Goal: Task Accomplishment & Management: Complete application form

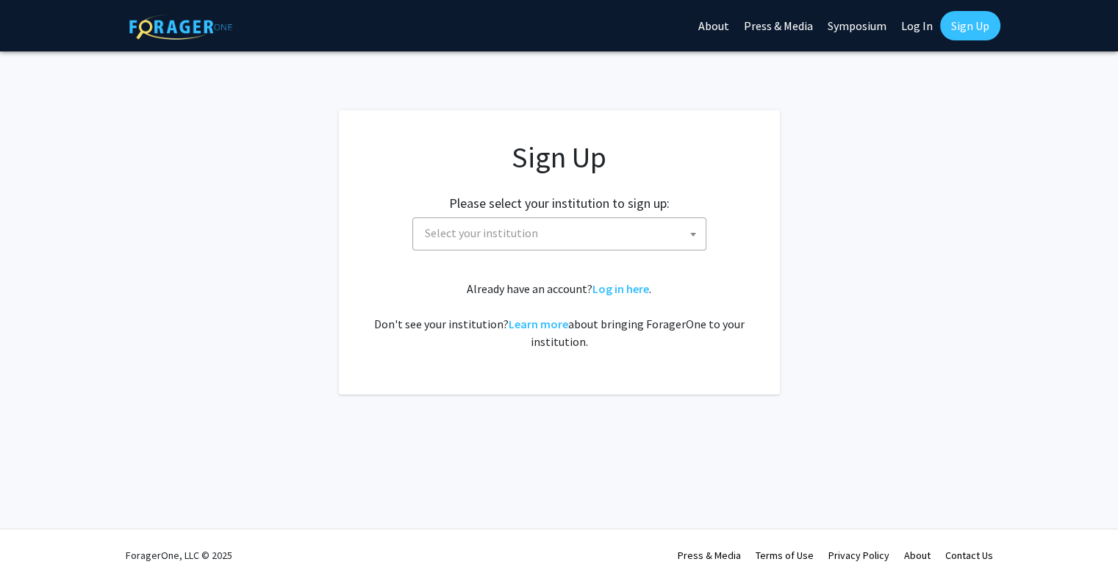
click at [584, 231] on span "Select your institution" at bounding box center [562, 233] width 287 height 30
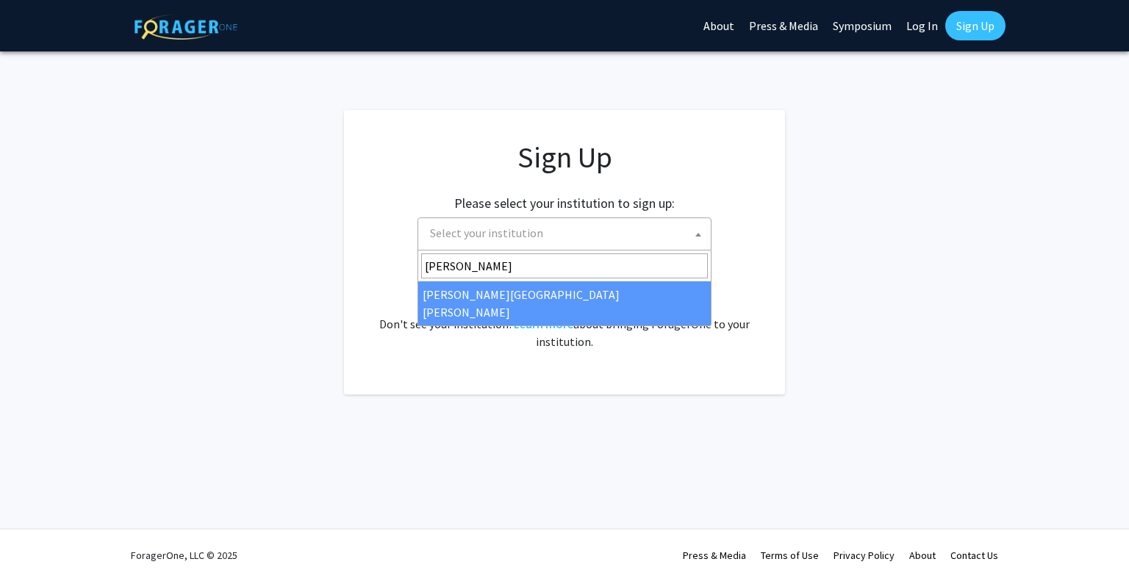
type input "[PERSON_NAME]"
select select "1"
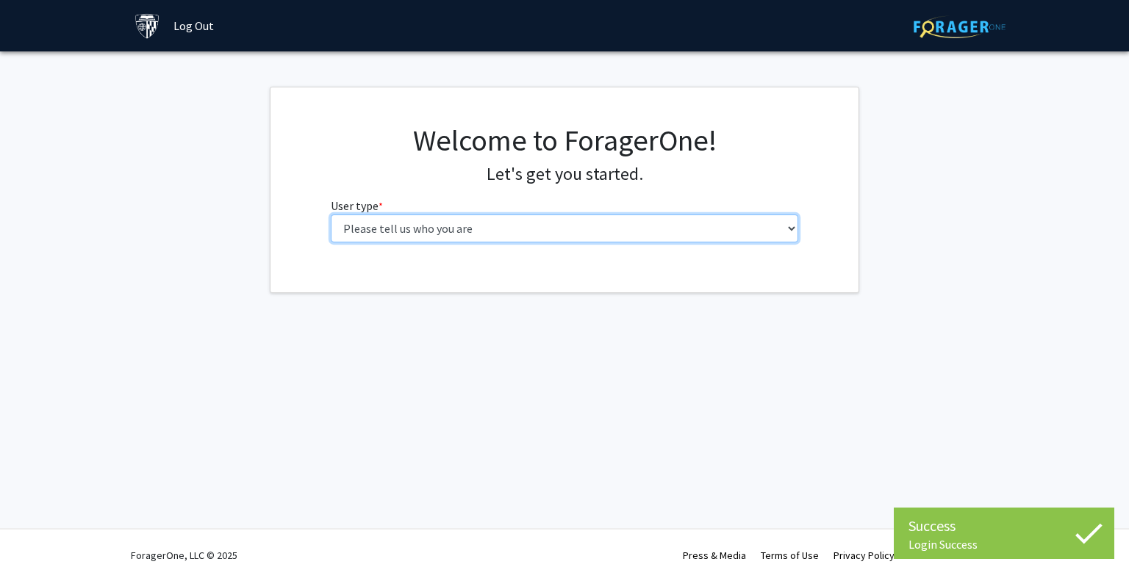
click at [580, 220] on select "Please tell us who you are Undergraduate Student Master's Student Doctoral Cand…" at bounding box center [565, 229] width 468 height 28
select select "1: undergrad"
click at [331, 215] on select "Please tell us who you are Undergraduate Student Master's Student Doctoral Cand…" at bounding box center [565, 229] width 468 height 28
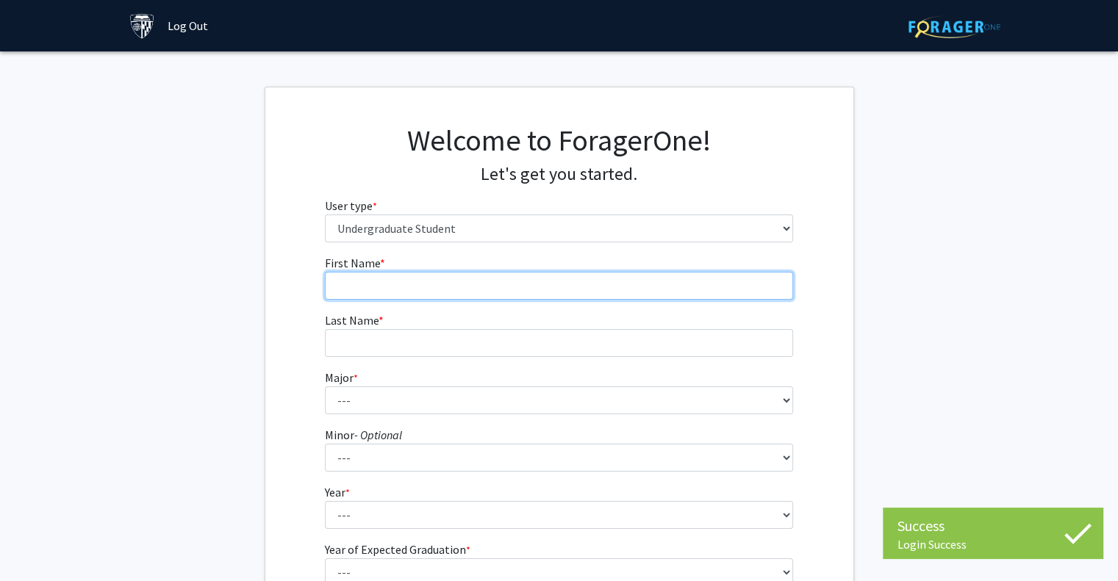
click at [475, 295] on input "First Name * required" at bounding box center [559, 286] width 468 height 28
type input "Audrey"
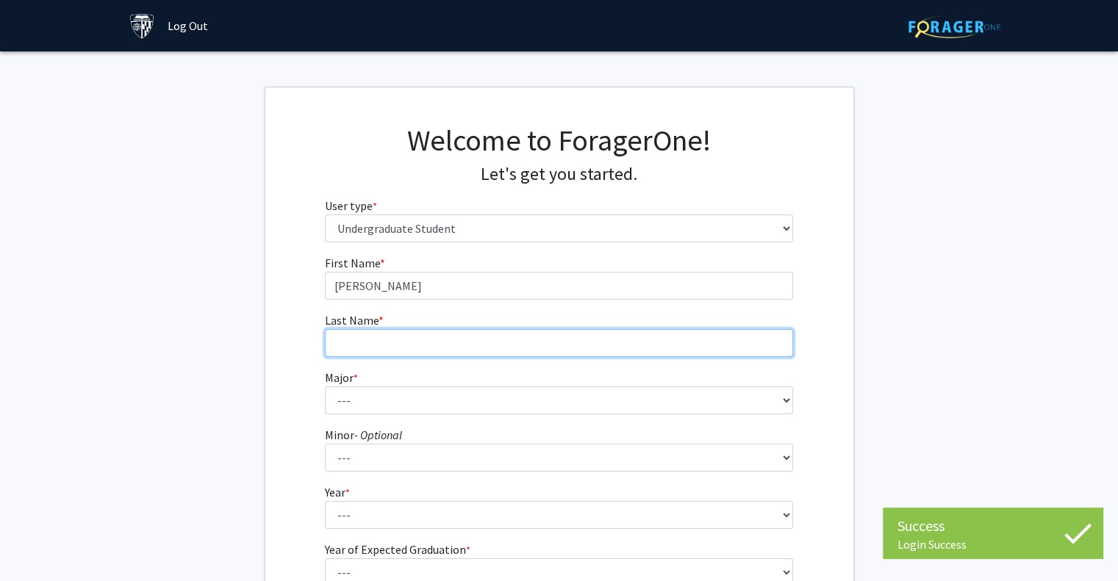
type input "Jiang"
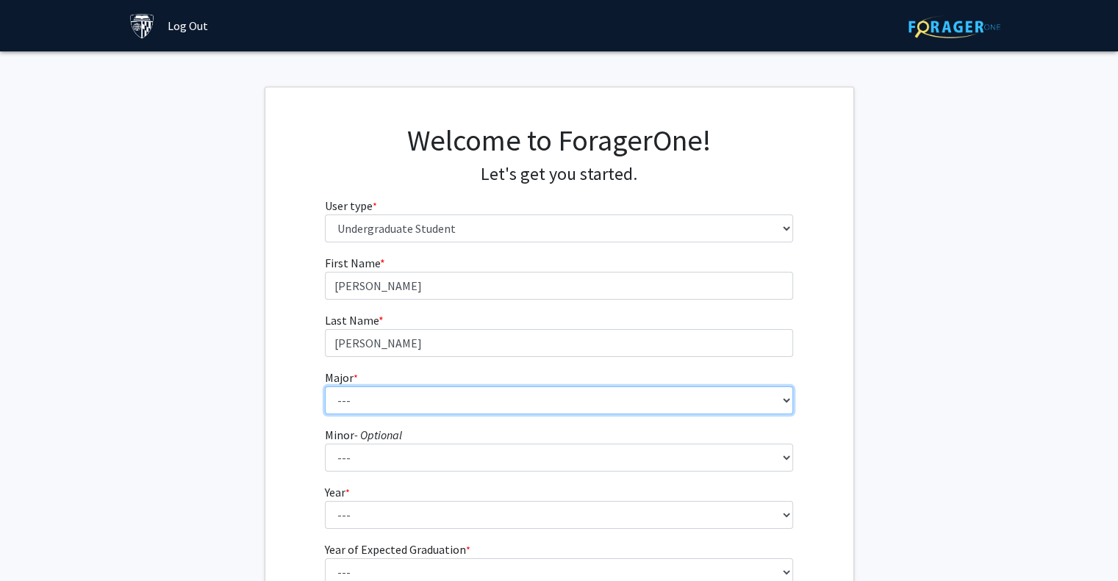
click at [403, 399] on select "--- Africana Studies Anthropology Applied Mathematics & Statistics Archaeology …" at bounding box center [559, 401] width 468 height 28
select select "10: 25"
click at [325, 387] on select "--- Africana Studies Anthropology Applied Mathematics & Statistics Archaeology …" at bounding box center [559, 401] width 468 height 28
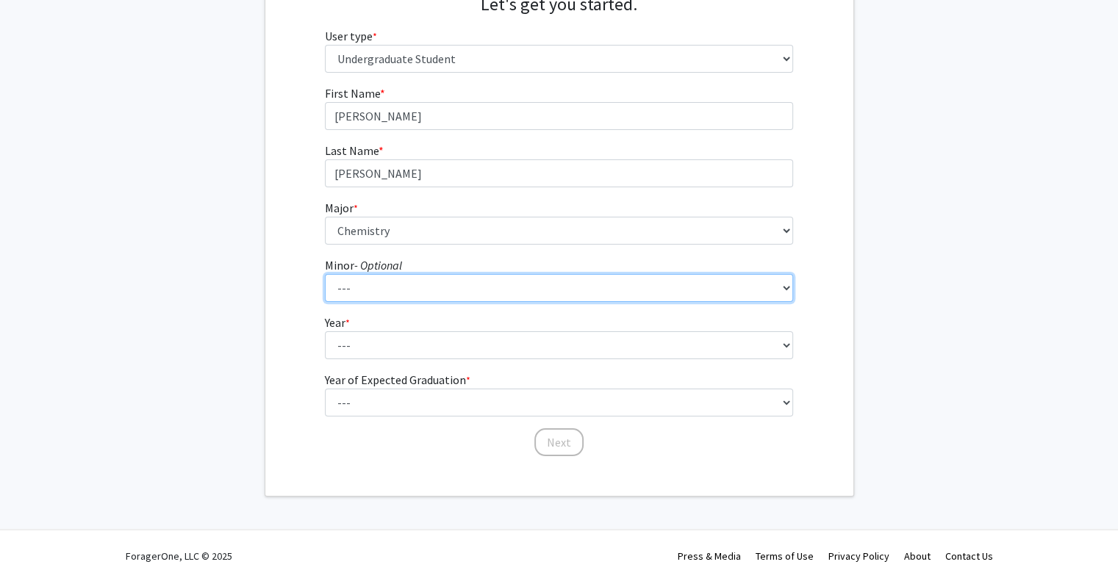
click at [379, 290] on select "--- Accounting and Financial Management Africana Studies Anthropology Applied M…" at bounding box center [559, 288] width 468 height 28
select select "13: 25"
click at [325, 274] on select "--- Accounting and Financial Management Africana Studies Anthropology Applied M…" at bounding box center [559, 288] width 468 height 28
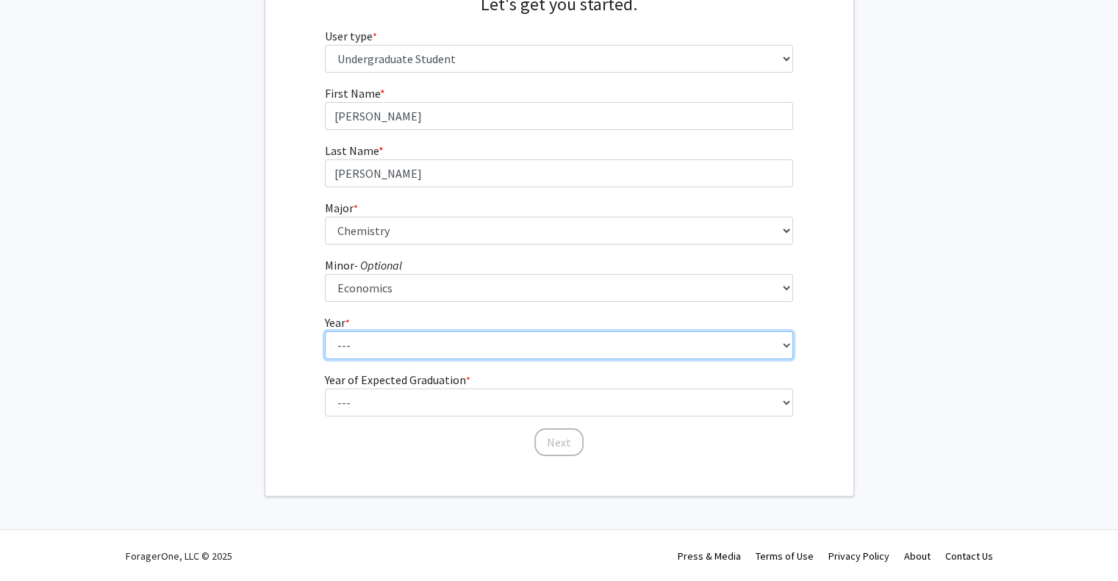
click at [379, 352] on select "--- First-year Sophomore Junior Senior Postbaccalaureate Certificate" at bounding box center [559, 345] width 468 height 28
select select "1: first-year"
click at [325, 331] on select "--- First-year Sophomore Junior Senior Postbaccalaureate Certificate" at bounding box center [559, 345] width 468 height 28
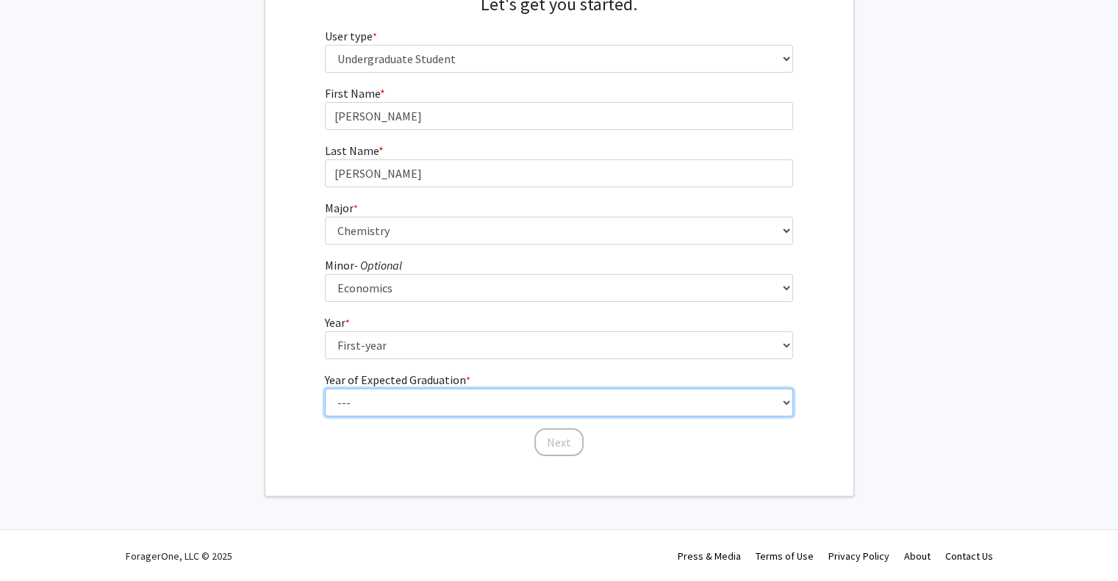
click at [400, 402] on select "--- 2025 2026 2027 2028 2029 2030 2031 2032 2033 2034" at bounding box center [559, 403] width 468 height 28
select select "5: 2029"
click at [325, 389] on select "--- 2025 2026 2027 2028 2029 2030 2031 2032 2033 2034" at bounding box center [559, 403] width 468 height 28
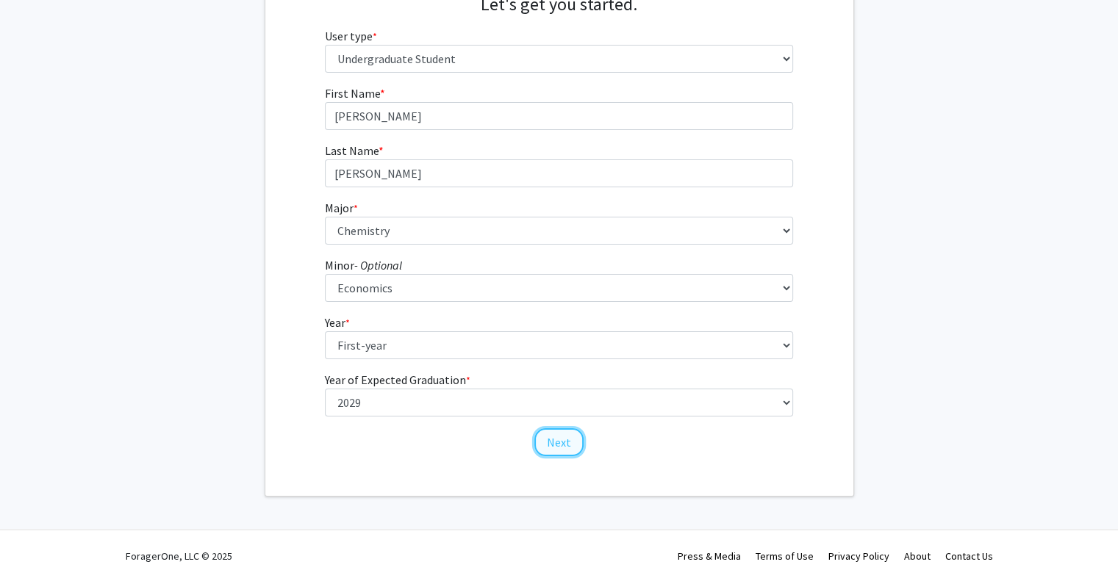
click at [580, 442] on button "Next" at bounding box center [558, 442] width 49 height 28
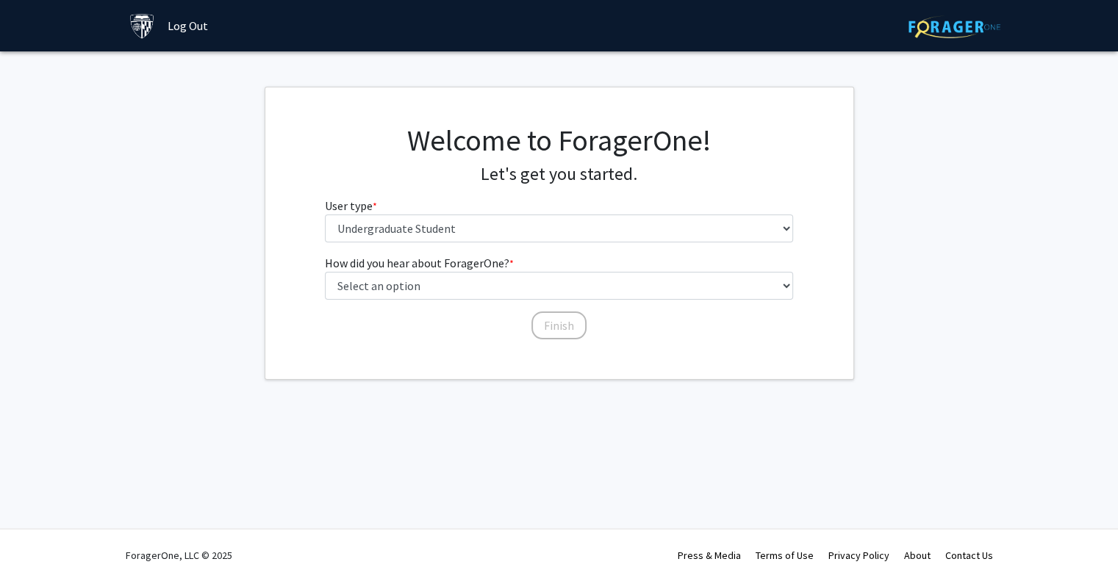
scroll to position [0, 0]
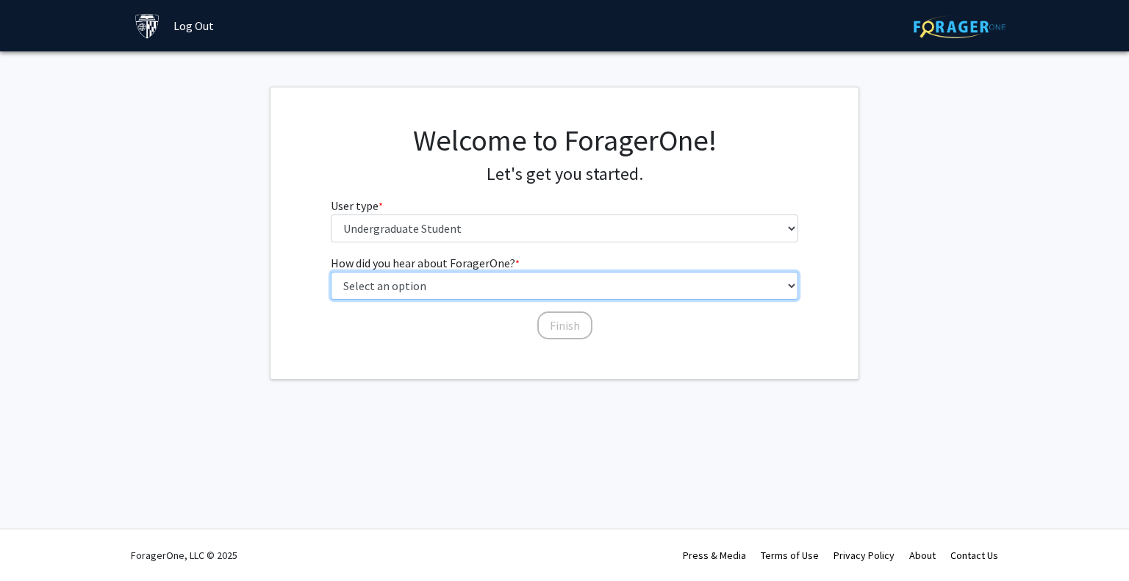
click at [455, 284] on select "Select an option Peer/student recommendation Faculty/staff recommendation Unive…" at bounding box center [565, 286] width 468 height 28
select select "3: university_website"
click at [331, 272] on select "Select an option Peer/student recommendation Faculty/staff recommendation Unive…" at bounding box center [565, 286] width 468 height 28
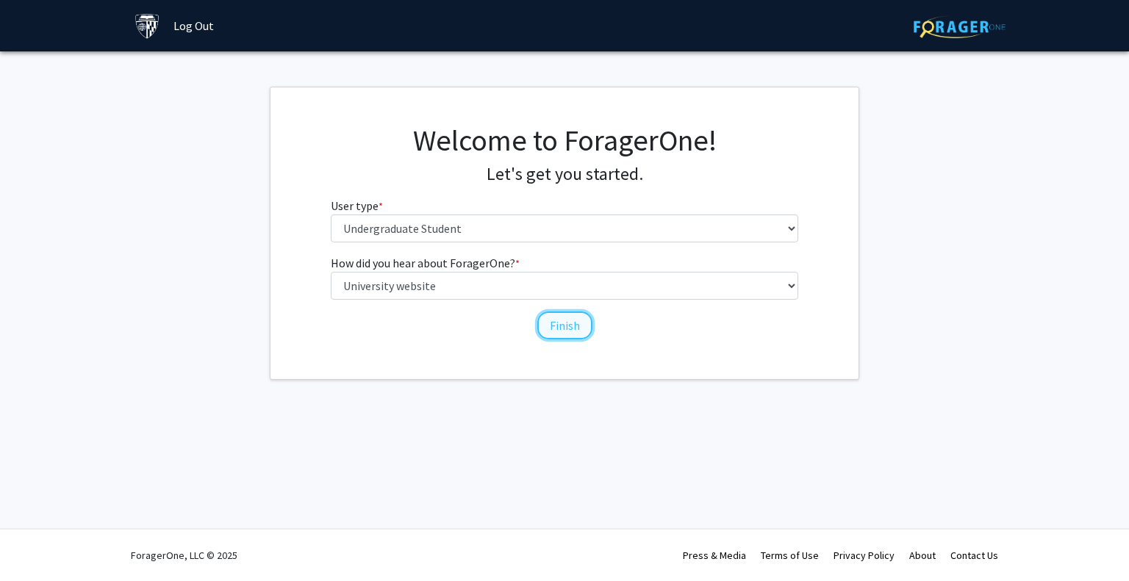
click at [553, 337] on button "Finish" at bounding box center [564, 326] width 55 height 28
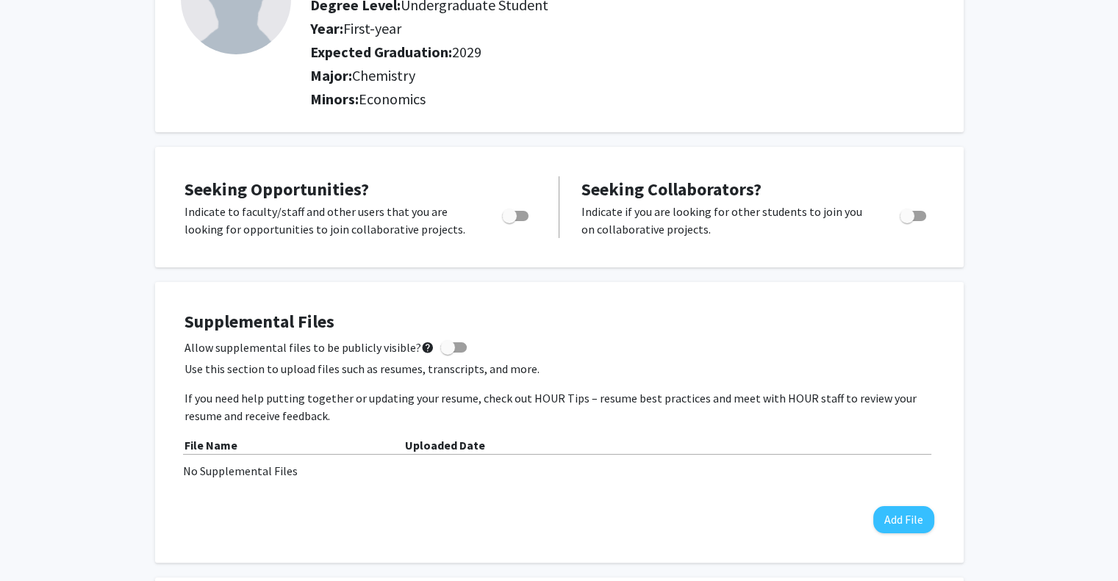
scroll to position [159, 0]
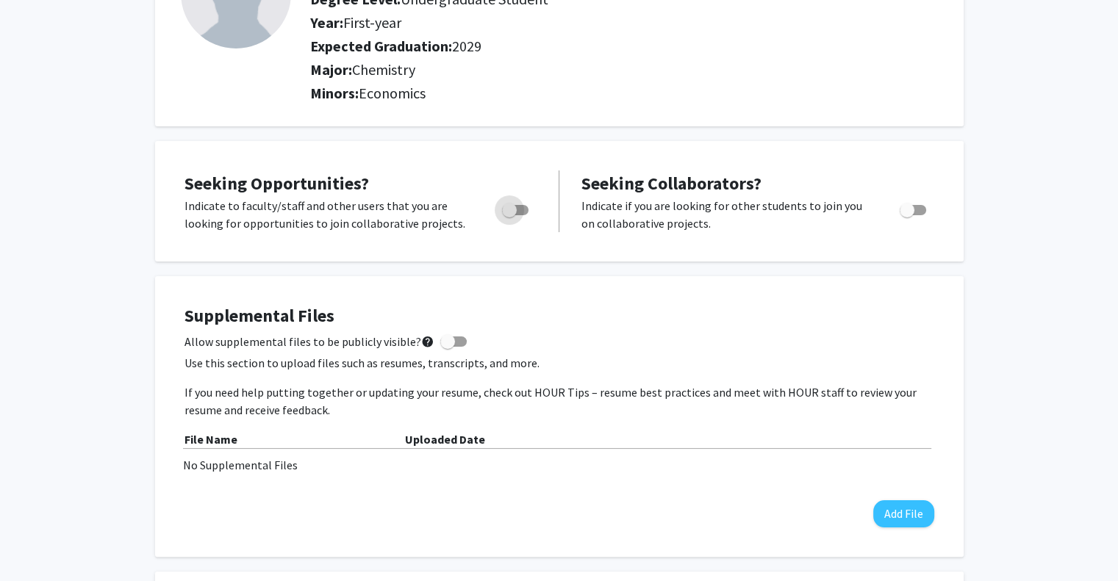
click at [514, 205] on span "Toggle" at bounding box center [509, 210] width 15 height 15
click at [509, 215] on input "Are you actively seeking opportunities?" at bounding box center [509, 215] width 1 height 1
checkbox input "true"
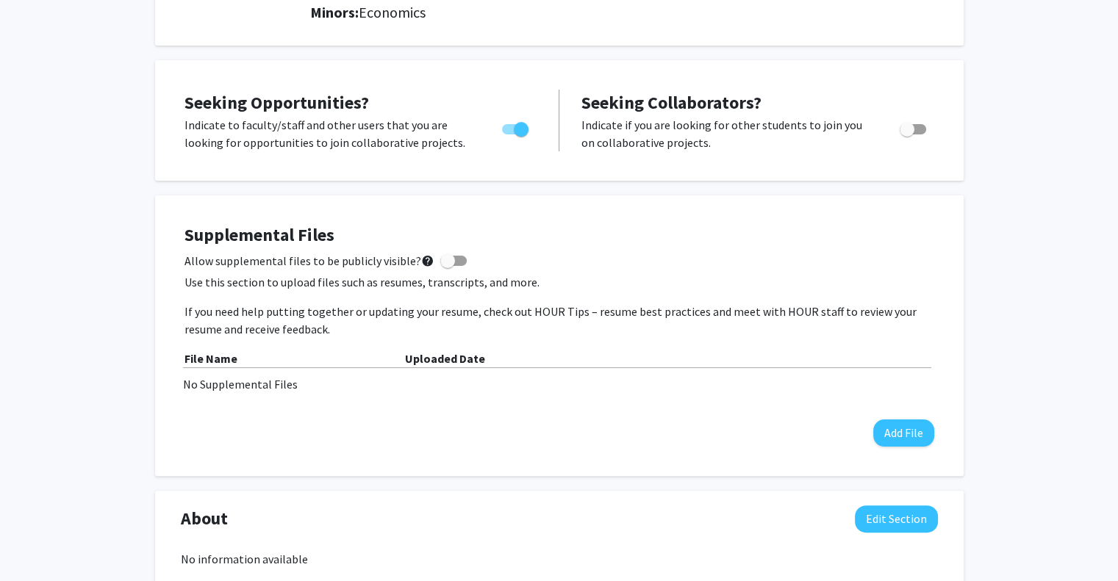
scroll to position [244, 0]
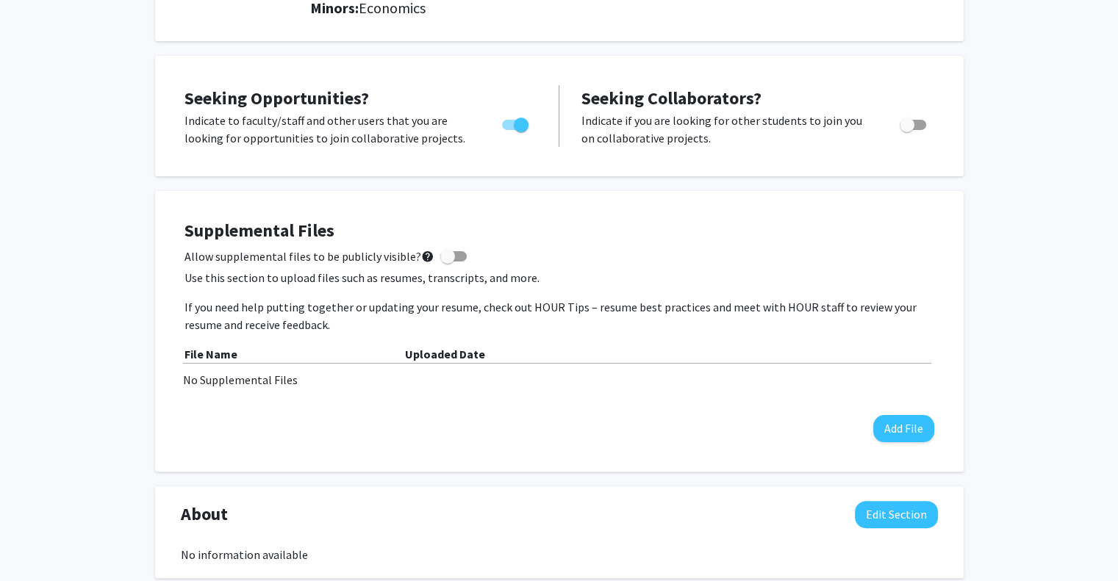
click at [447, 255] on span at bounding box center [453, 256] width 26 height 10
click at [447, 262] on input "Allow supplemental files to be publicly visible? help" at bounding box center [447, 262] width 1 height 1
checkbox input "true"
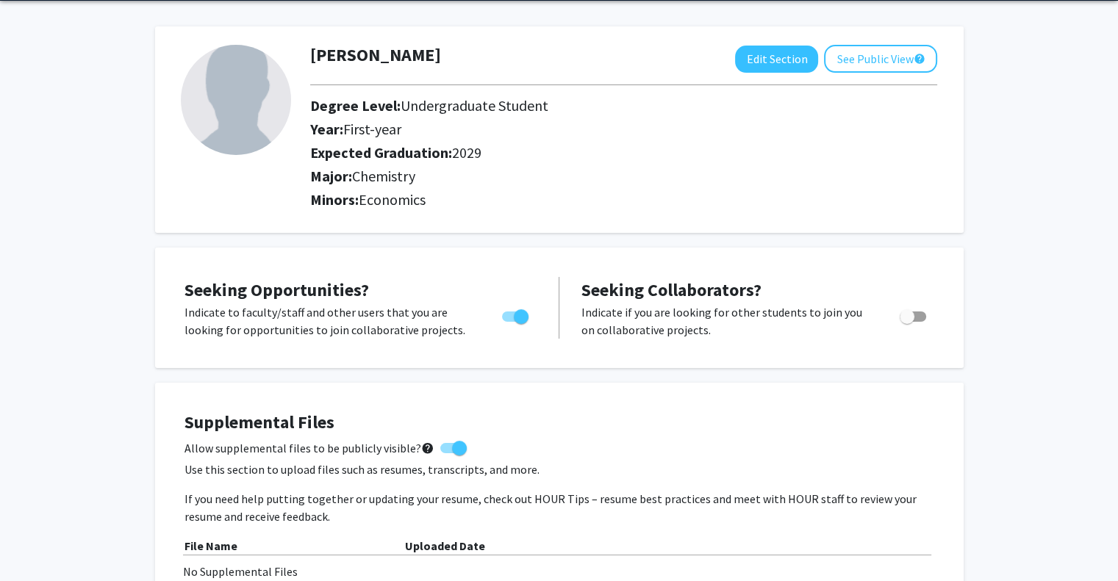
scroll to position [0, 0]
